Goal: Use online tool/utility: Utilize a website feature to perform a specific function

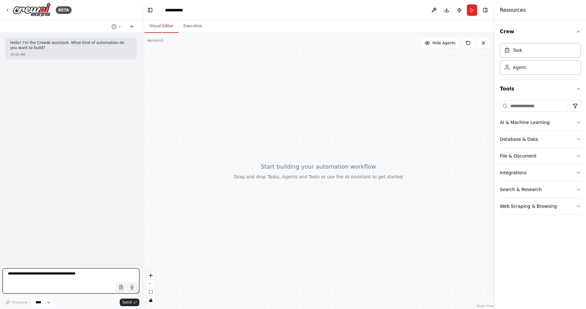
click at [45, 276] on textarea at bounding box center [71, 281] width 137 height 25
click at [47, 277] on textarea at bounding box center [71, 281] width 137 height 25
paste textarea "**********"
click at [95, 290] on textarea at bounding box center [71, 281] width 137 height 25
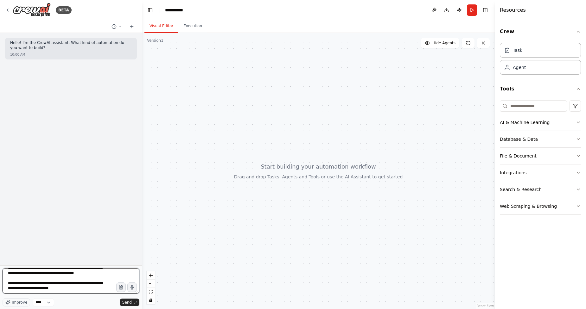
scroll to position [251, 0]
type textarea "**********"
click at [128, 303] on span "Send" at bounding box center [127, 302] width 10 height 5
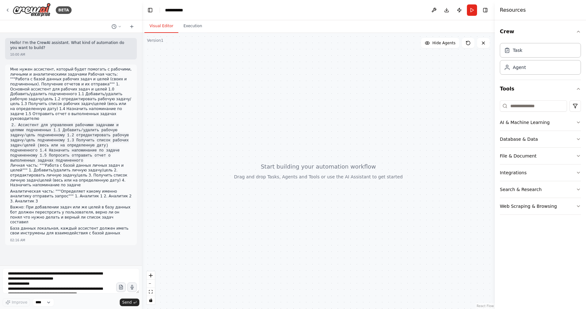
drag, startPoint x: 231, startPoint y: 184, endPoint x: 253, endPoint y: 178, distance: 22.9
click at [253, 178] on div at bounding box center [318, 171] width 353 height 277
drag, startPoint x: 262, startPoint y: 150, endPoint x: 257, endPoint y: 204, distance: 54.4
click at [257, 204] on div at bounding box center [318, 171] width 353 height 277
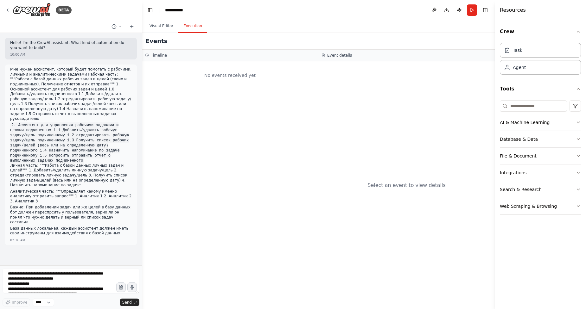
click at [191, 28] on button "Execution" at bounding box center [192, 26] width 29 height 13
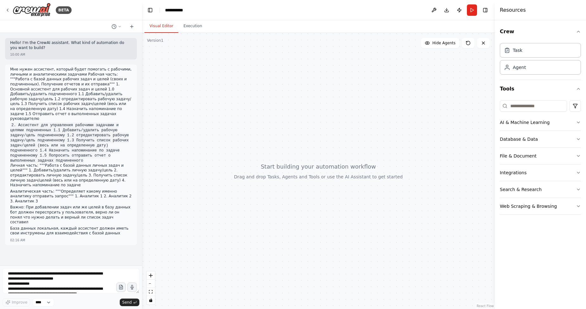
click at [158, 27] on button "Visual Editor" at bounding box center [161, 26] width 34 height 13
click at [44, 288] on textarea at bounding box center [71, 281] width 137 height 25
click at [54, 245] on div "Hello! I'm the CrewAI assistant. What kind of automation do you want to build? …" at bounding box center [71, 149] width 142 height 233
click at [119, 27] on icon at bounding box center [120, 27] width 4 height 4
click at [82, 41] on span "Untitled" at bounding box center [89, 39] width 41 height 5
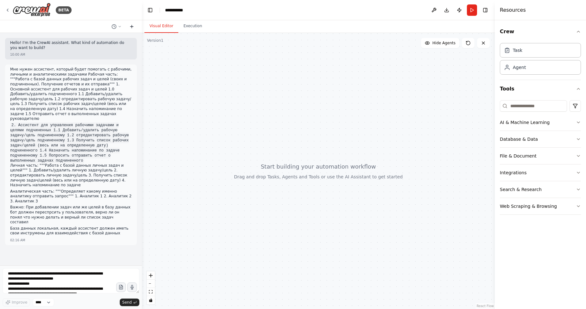
click at [131, 27] on icon at bounding box center [131, 27] width 3 height 0
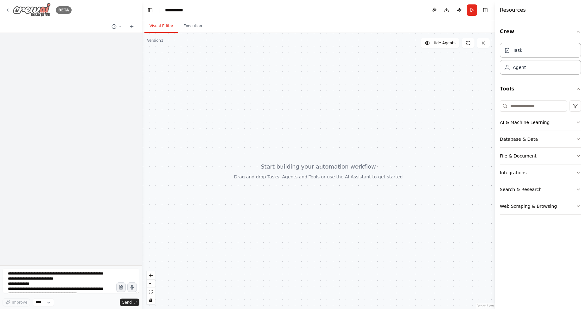
click at [5, 9] on icon at bounding box center [7, 10] width 5 height 5
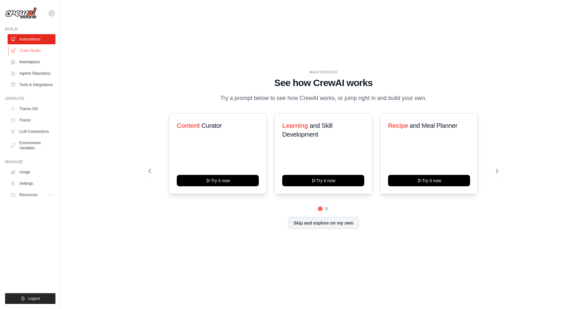
click at [36, 53] on link "Crew Studio" at bounding box center [32, 51] width 48 height 10
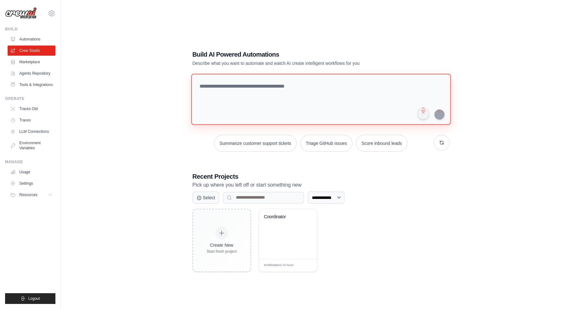
click at [257, 99] on textarea at bounding box center [321, 99] width 260 height 51
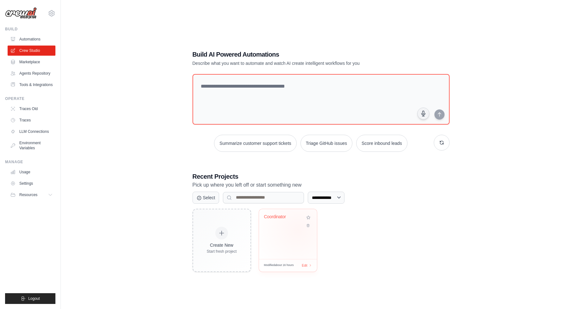
click at [298, 230] on div "Coordinator" at bounding box center [288, 234] width 58 height 50
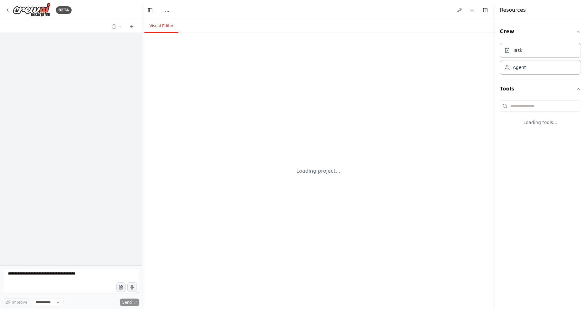
select select "****"
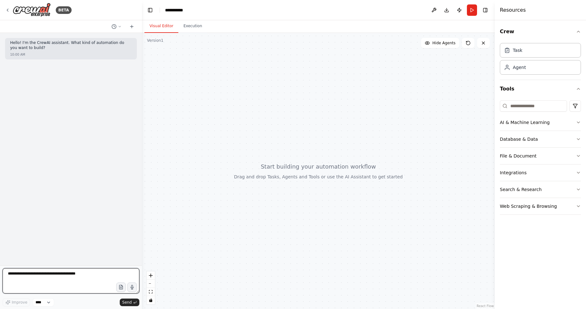
click at [49, 271] on textarea at bounding box center [71, 281] width 137 height 25
paste textarea "**********"
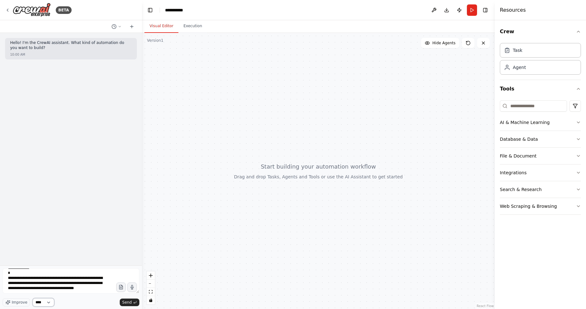
click at [45, 306] on select "****" at bounding box center [44, 303] width 22 height 8
click at [17, 304] on span "Improve" at bounding box center [20, 302] width 16 height 5
type textarea "**********"
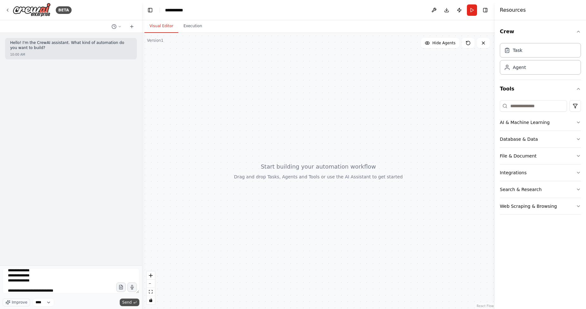
click at [126, 301] on span "Send" at bounding box center [127, 302] width 10 height 5
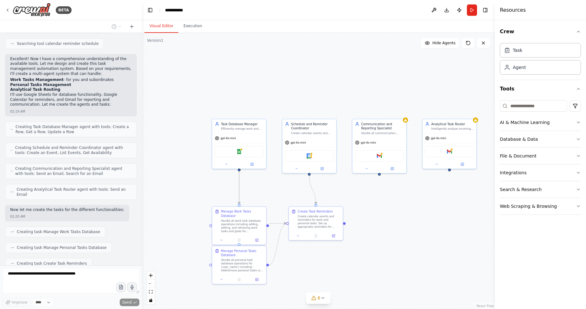
scroll to position [507, 0]
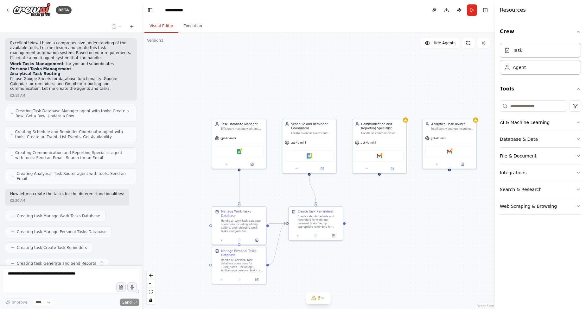
drag, startPoint x: 348, startPoint y: 93, endPoint x: 340, endPoint y: 88, distance: 9.1
click at [342, 90] on div ".deletable-edge-delete-btn { width: 20px; height: 20px; border: 0px solid #ffff…" at bounding box center [318, 171] width 353 height 277
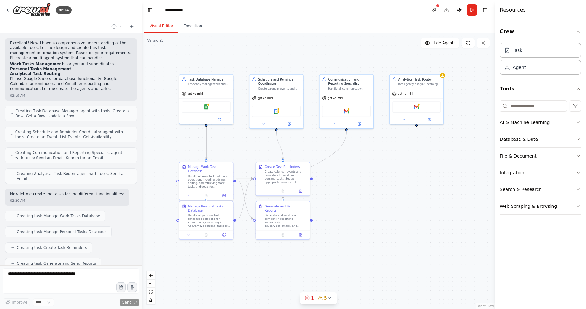
drag, startPoint x: 327, startPoint y: 78, endPoint x: 299, endPoint y: 37, distance: 49.6
click at [299, 37] on div ".deletable-edge-delete-btn { width: 20px; height: 20px; border: 0px solid #ffff…" at bounding box center [318, 171] width 353 height 277
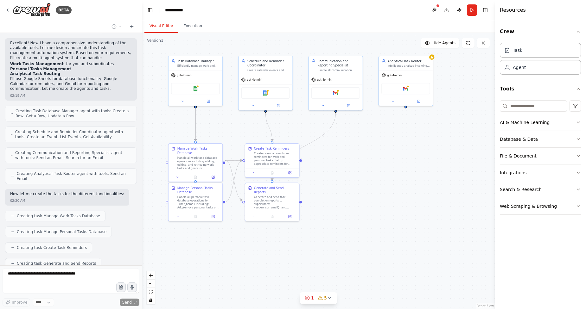
scroll to position [523, 0]
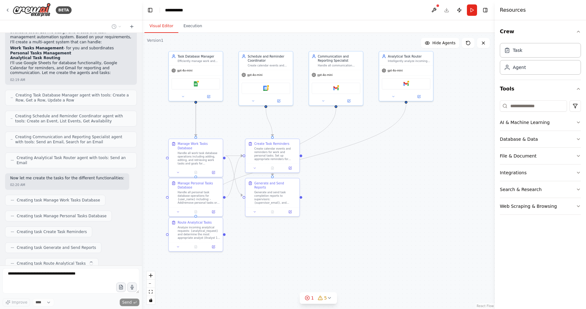
drag, startPoint x: 379, startPoint y: 262, endPoint x: 369, endPoint y: 239, distance: 25.4
click at [369, 239] on div ".deletable-edge-delete-btn { width: 20px; height: 20px; border: 0px solid #ffff…" at bounding box center [318, 171] width 353 height 277
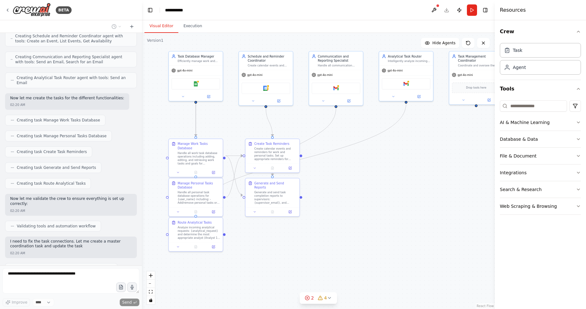
scroll to position [608, 0]
